Goal: Task Accomplishment & Management: Manage account settings

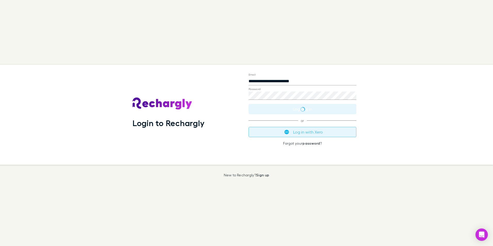
click at [308, 132] on button "Log in with Xero" at bounding box center [303, 132] width 108 height 10
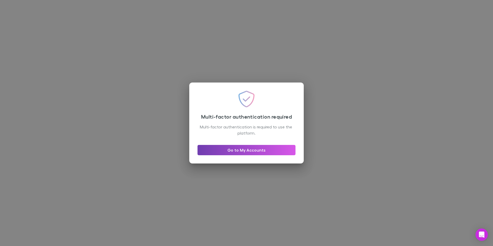
click at [261, 152] on link "Go to My Accounts" at bounding box center [246, 150] width 98 height 10
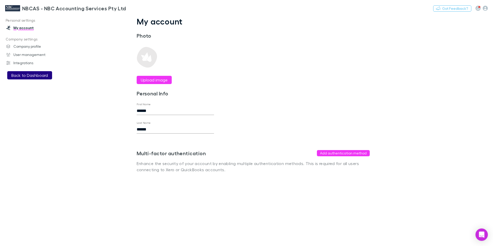
click at [38, 73] on button "Back to Dashboard" at bounding box center [29, 75] width 45 height 8
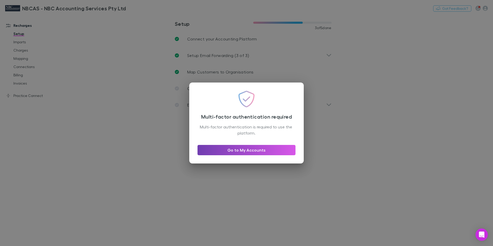
click at [235, 150] on link "Go to My Accounts" at bounding box center [246, 150] width 98 height 10
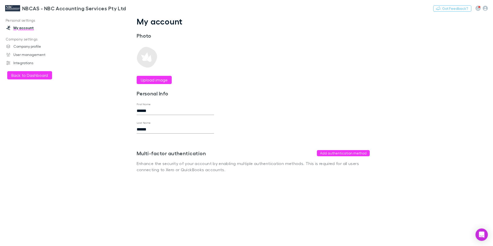
click at [12, 6] on img at bounding box center [12, 8] width 15 height 6
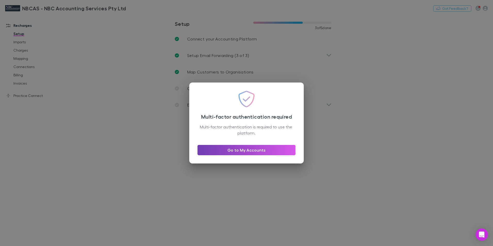
click at [234, 153] on link "Go to My Accounts" at bounding box center [246, 150] width 98 height 10
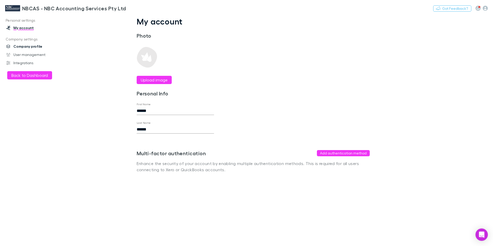
click at [23, 46] on link "Company profile" at bounding box center [35, 46] width 69 height 8
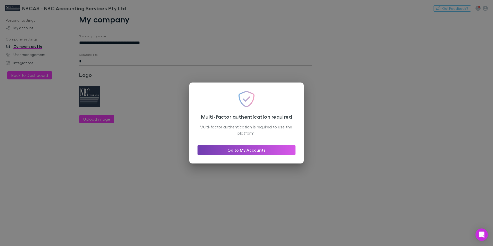
click at [255, 150] on link "Go to My Accounts" at bounding box center [246, 150] width 98 height 10
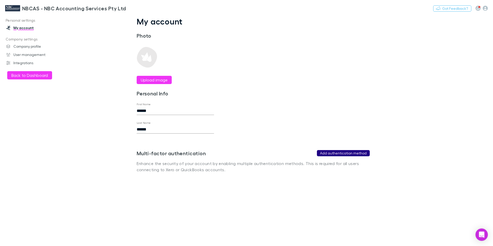
click at [366, 154] on button "Add authentication method" at bounding box center [343, 153] width 53 height 6
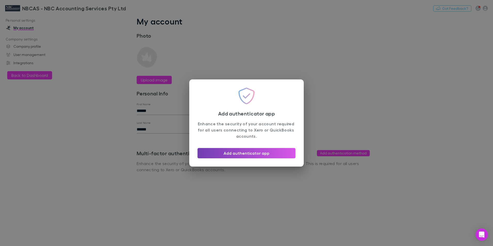
click at [264, 154] on button "Add authenticator app" at bounding box center [246, 153] width 98 height 10
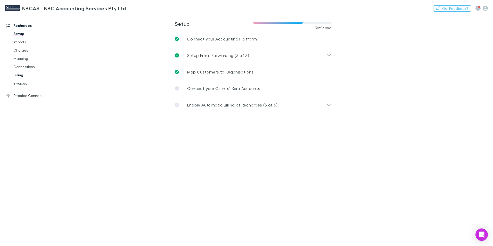
click at [21, 76] on link "Billing" at bounding box center [38, 75] width 61 height 8
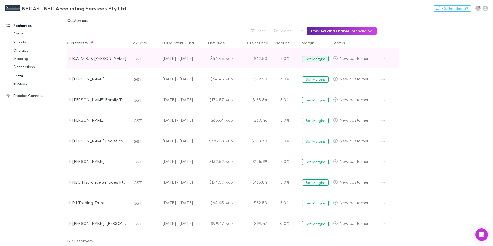
click at [312, 58] on button "Set Margins" at bounding box center [315, 59] width 27 height 6
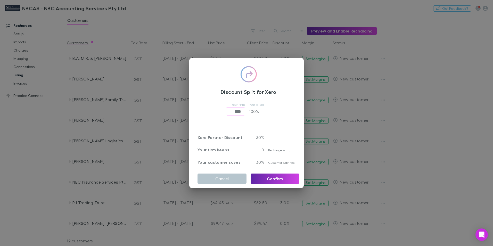
click at [264, 140] on div "Recharge Margin" at bounding box center [281, 146] width 35 height 12
click at [274, 150] on span "Recharge Margin" at bounding box center [280, 150] width 25 height 4
click at [268, 161] on span "Customer Savings" at bounding box center [281, 163] width 26 height 4
click at [240, 74] on img at bounding box center [248, 74] width 16 height 16
click at [428, 66] on div "Discount Split for Xero Your firm **** ​ Your client 100 % Xero Partner Discoun…" at bounding box center [246, 123] width 493 height 246
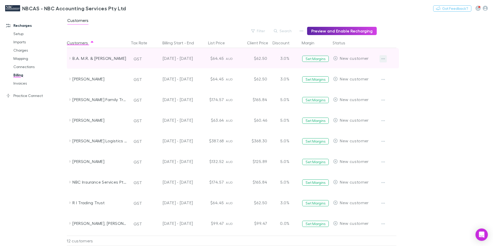
click at [381, 59] on button "button" at bounding box center [382, 58] width 7 height 7
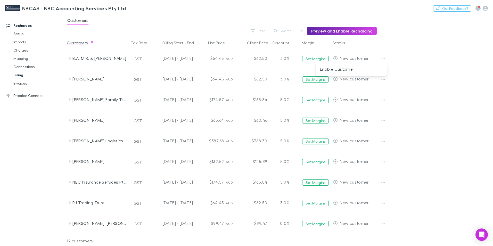
click at [202, 15] on div at bounding box center [246, 123] width 493 height 246
